Goal: Information Seeking & Learning: Learn about a topic

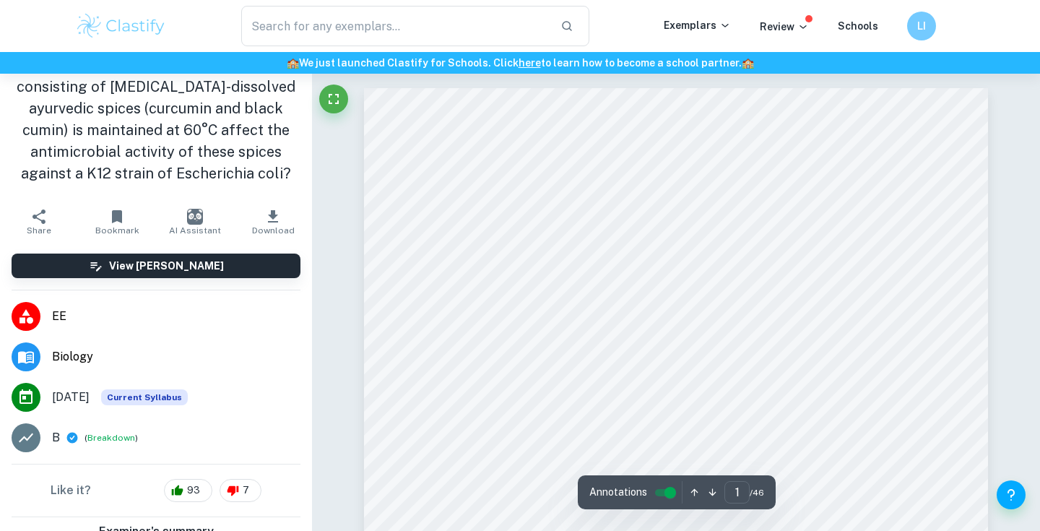
scroll to position [467, 0]
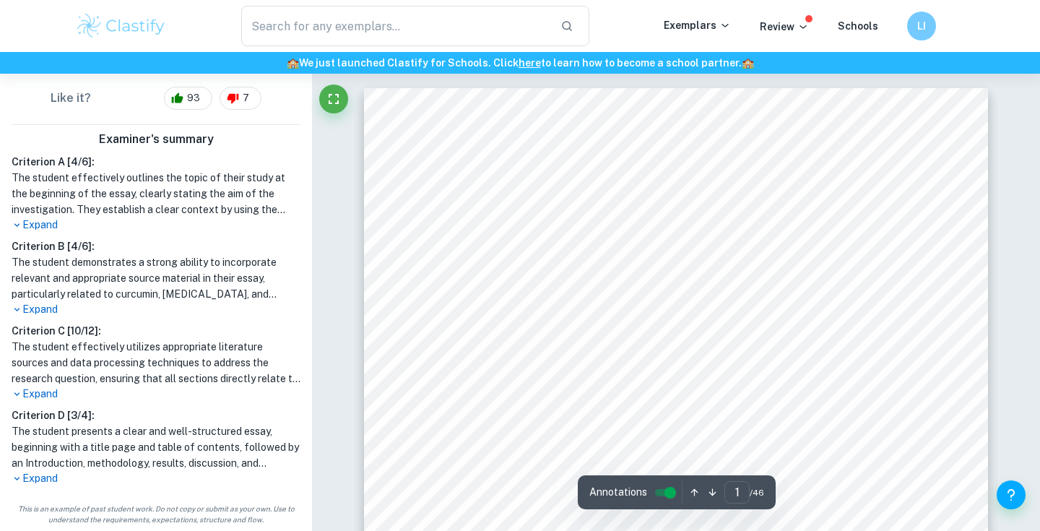
click at [27, 230] on p "Expand" at bounding box center [156, 224] width 289 height 15
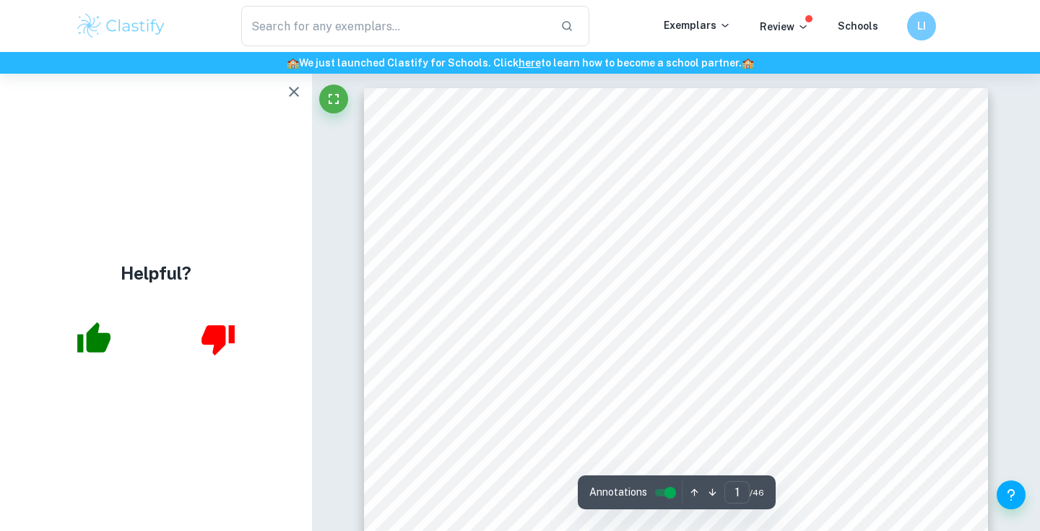
scroll to position [36, 0]
click at [300, 100] on icon "button" at bounding box center [293, 91] width 17 height 17
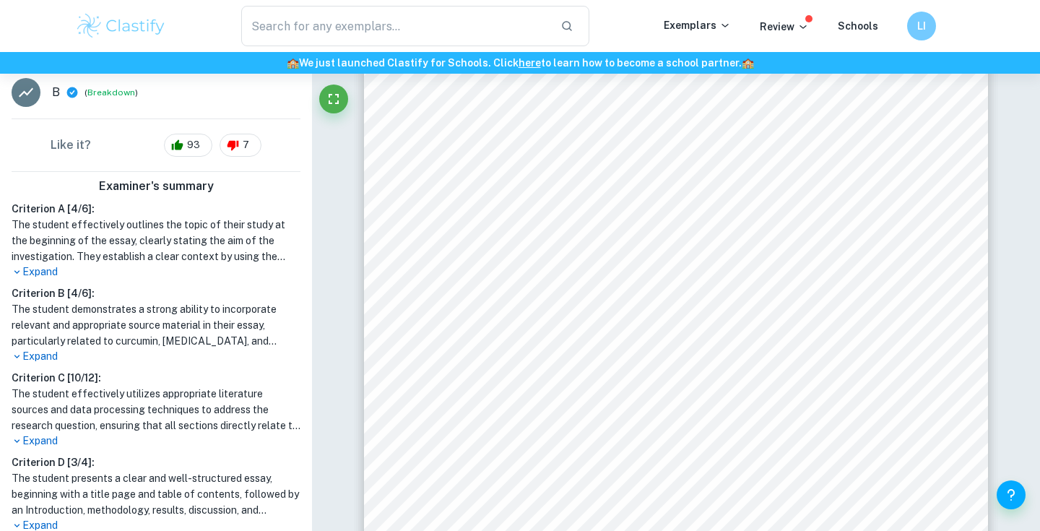
scroll to position [433, 0]
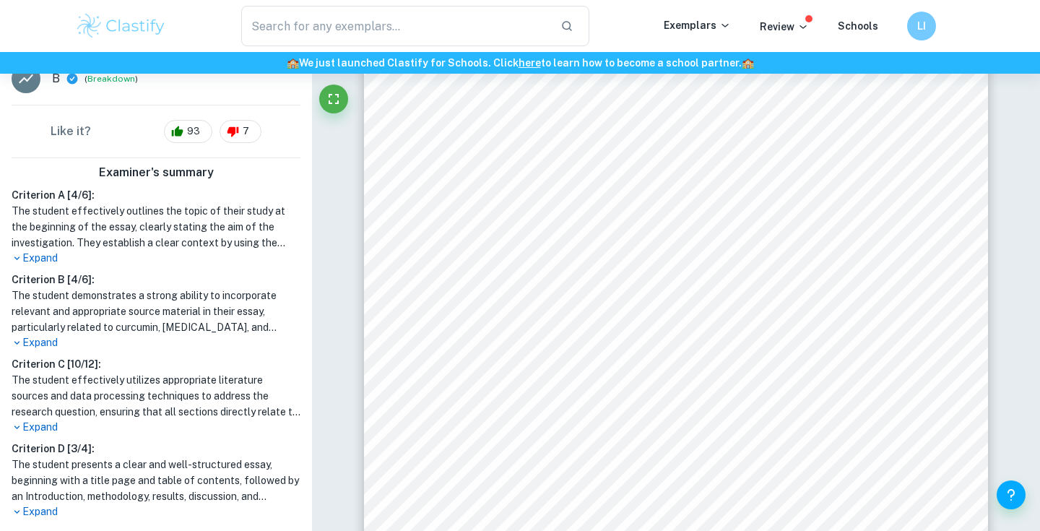
click at [30, 254] on p "Expand" at bounding box center [156, 258] width 289 height 15
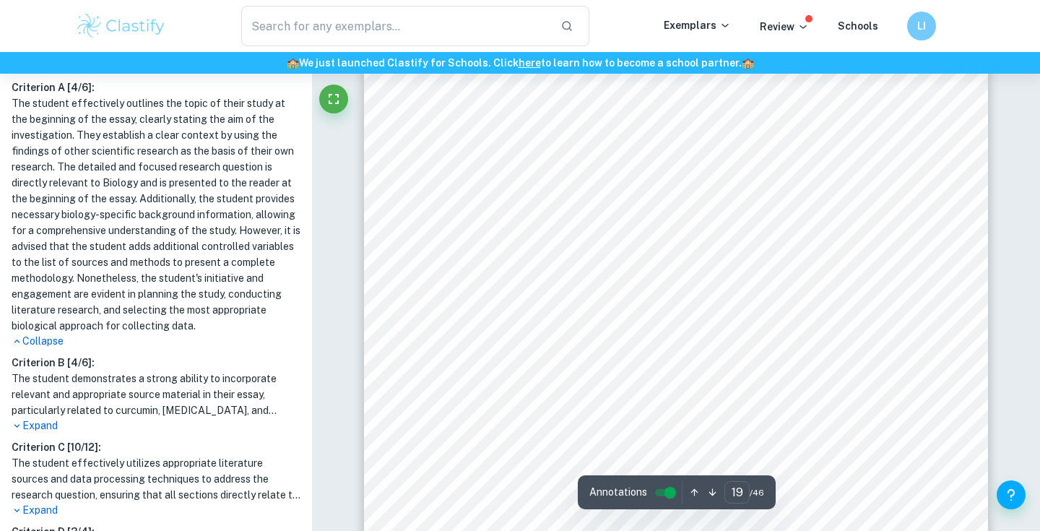
scroll to position [16328, 0]
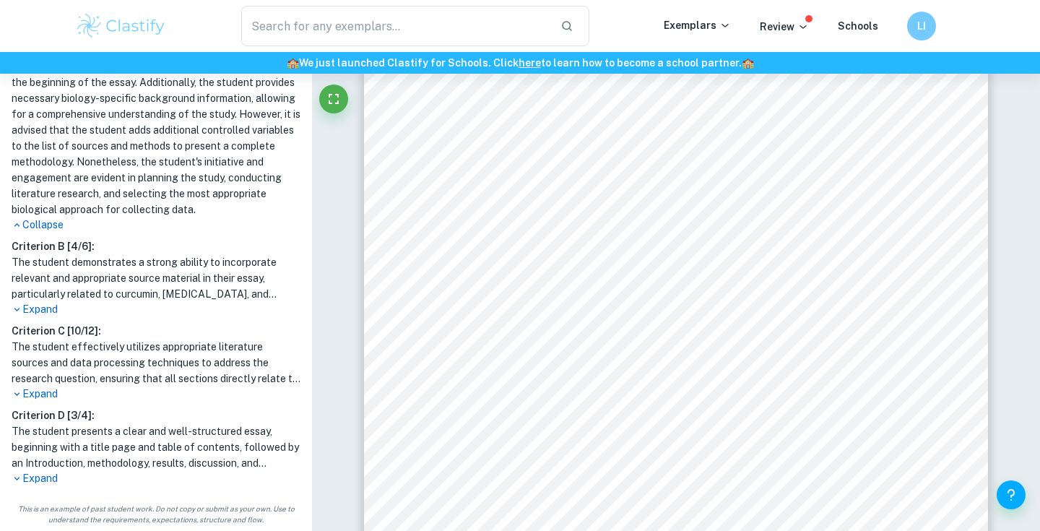
click at [45, 309] on p "Expand" at bounding box center [156, 309] width 289 height 15
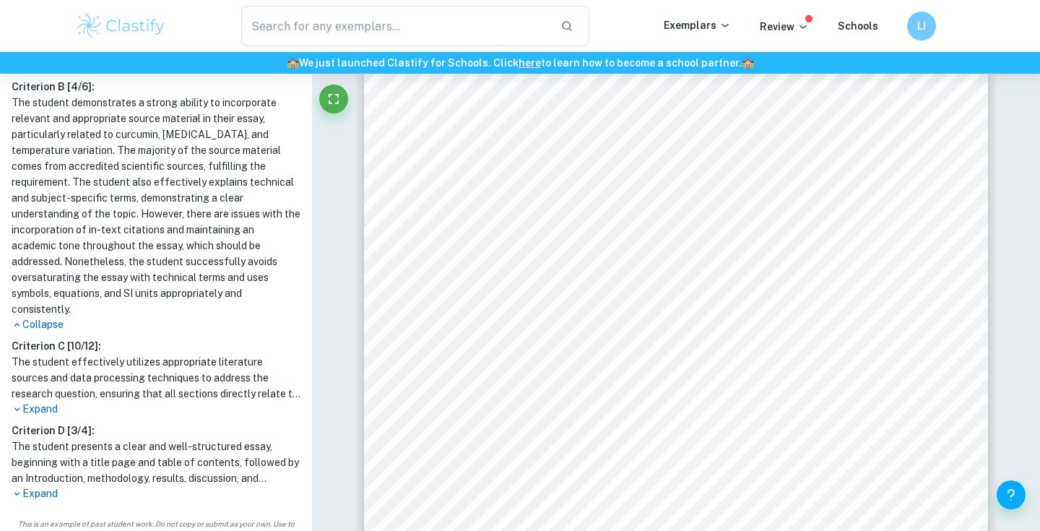
scroll to position [16336, 0]
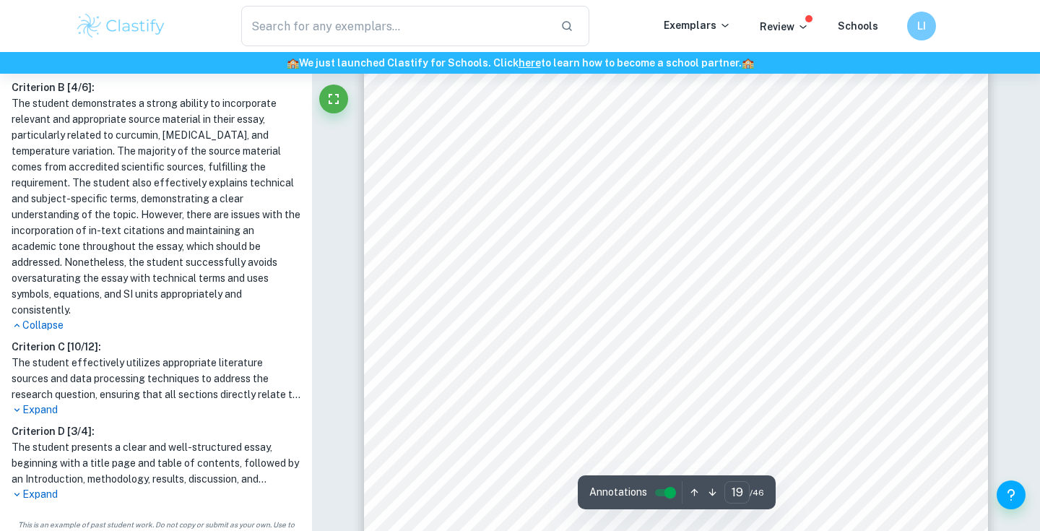
click at [48, 402] on p "Expand" at bounding box center [156, 409] width 289 height 15
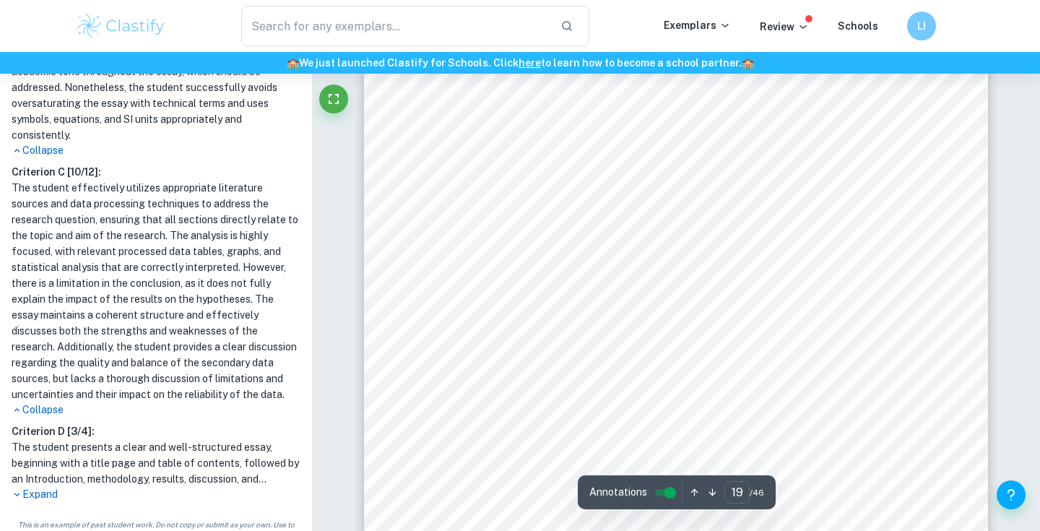
scroll to position [16357, 0]
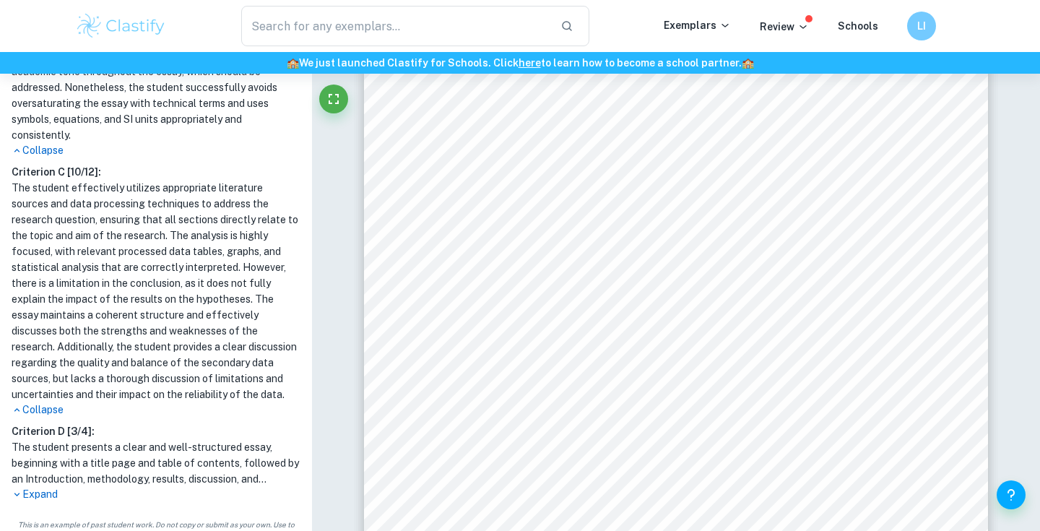
click at [37, 487] on p "Expand" at bounding box center [156, 494] width 289 height 15
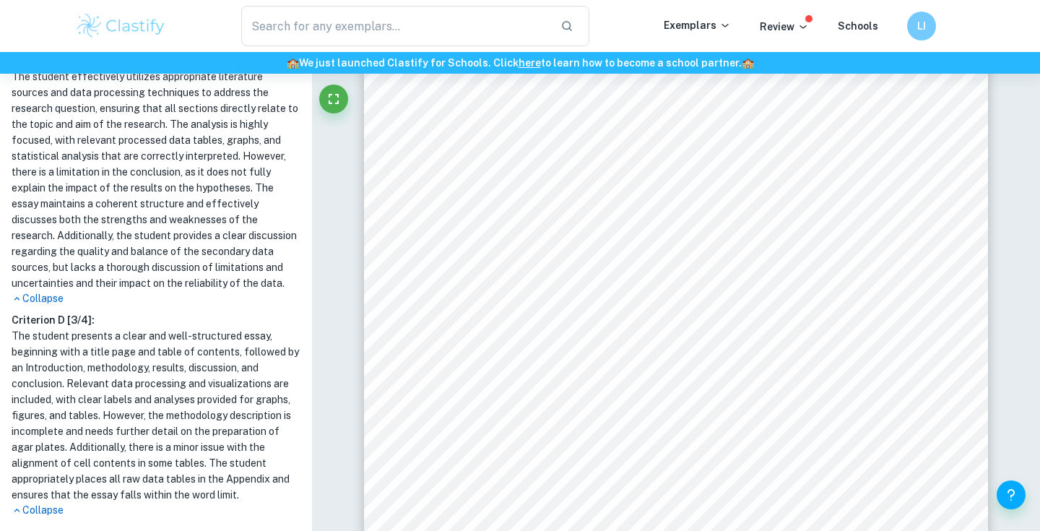
scroll to position [1113, 0]
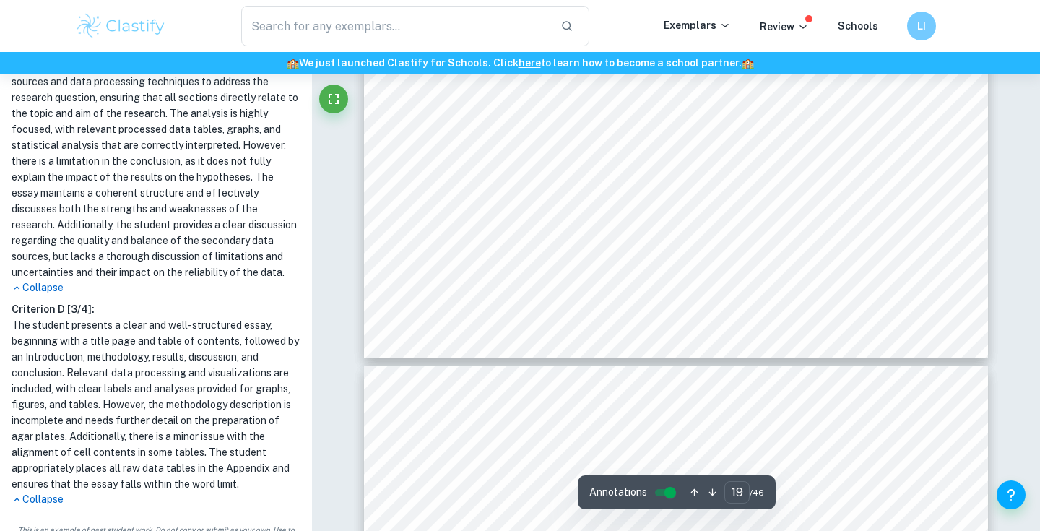
type input "20"
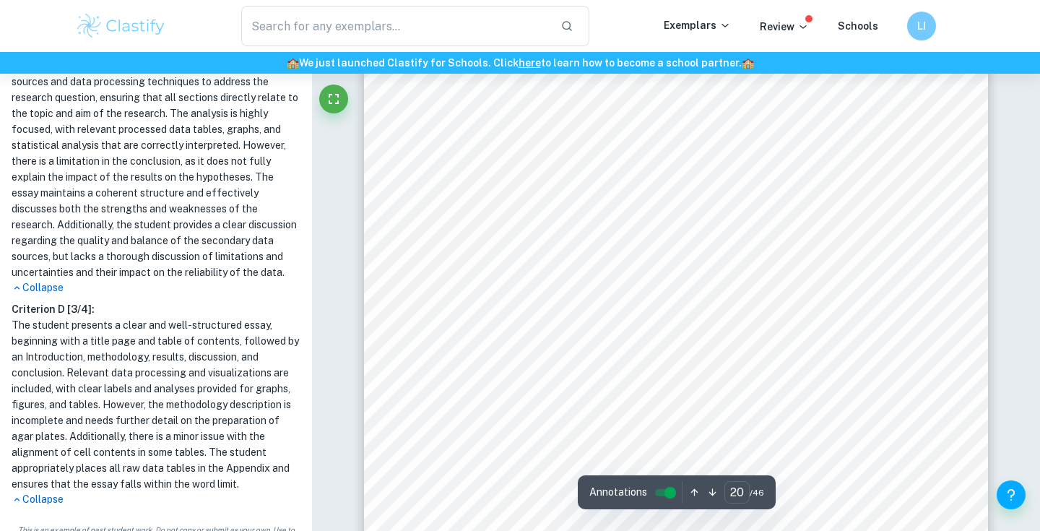
scroll to position [17108, 0]
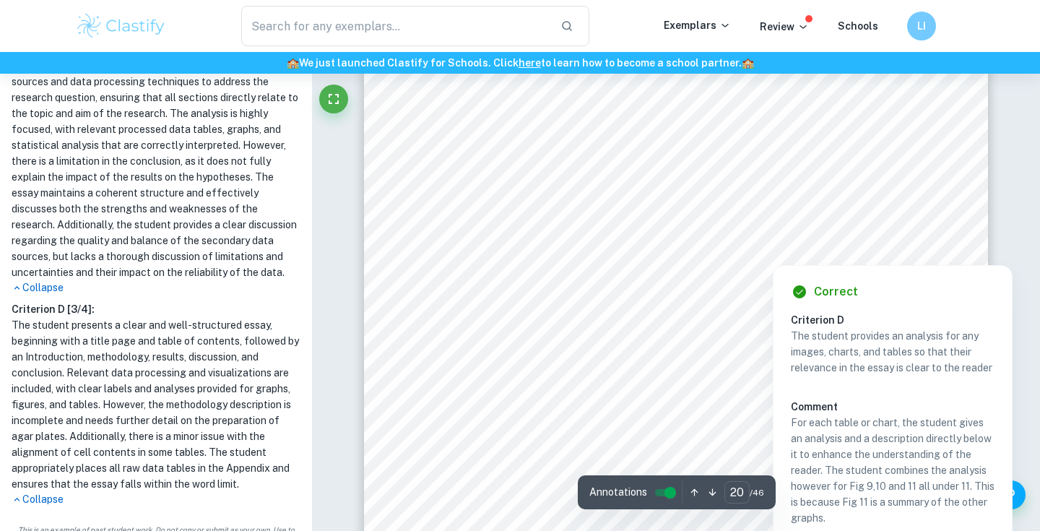
click at [949, 249] on div at bounding box center [950, 249] width 22 height 25
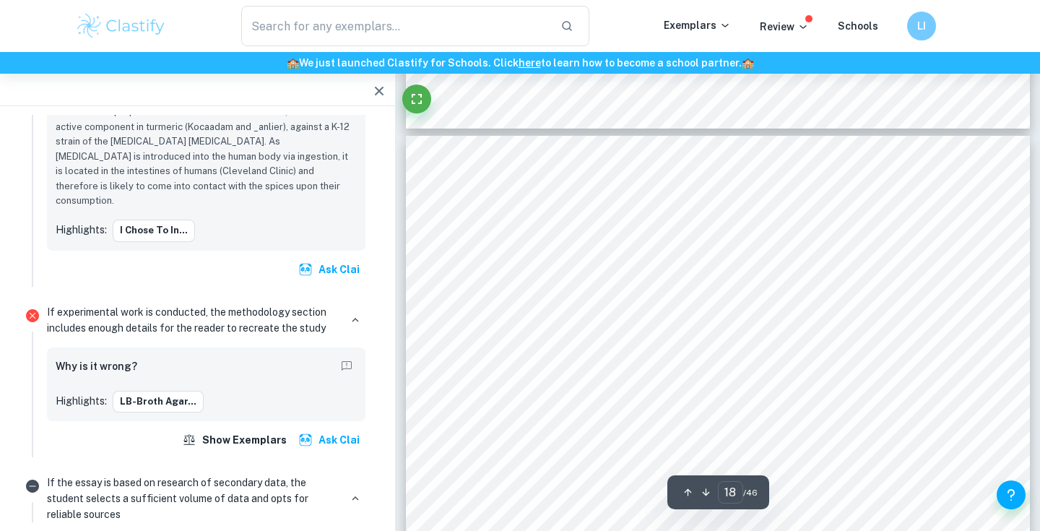
scroll to position [15060, 0]
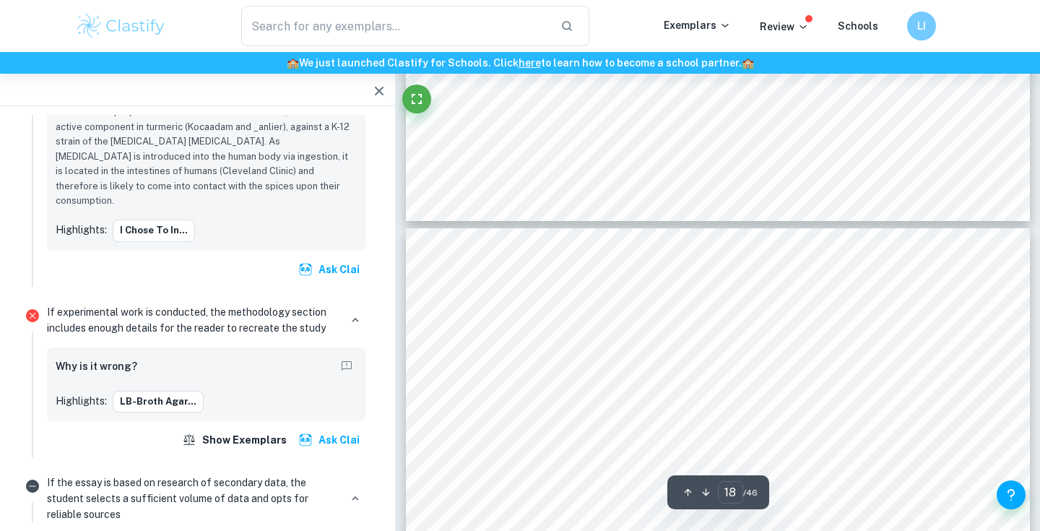
type input "17"
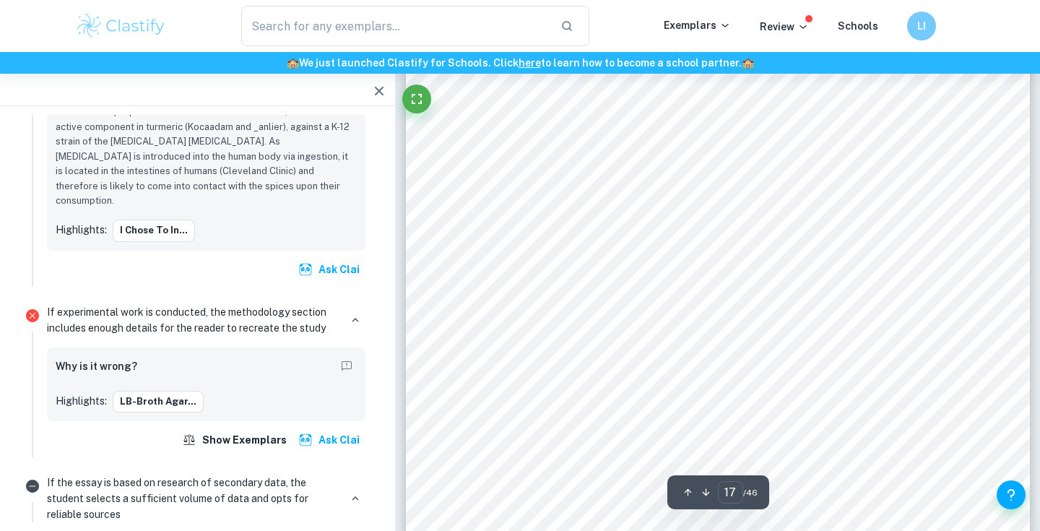
scroll to position [14405, 0]
